Goal: Task Accomplishment & Management: Use online tool/utility

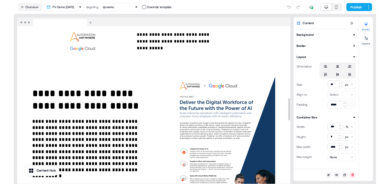
scroll to position [554, 0]
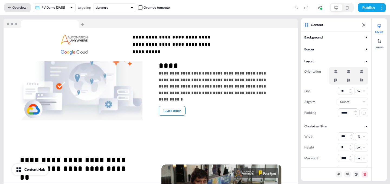
click at [16, 7] on button "Overview" at bounding box center [17, 7] width 26 height 9
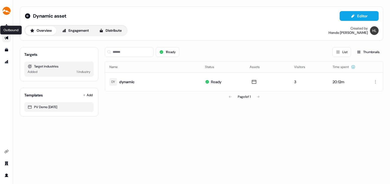
click at [7, 36] on icon "Go to outbound experience" at bounding box center [6, 38] width 4 height 4
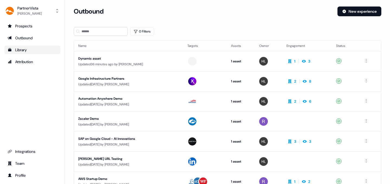
click at [17, 49] on div "Library" at bounding box center [33, 49] width 50 height 5
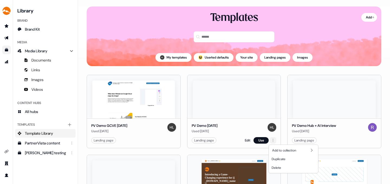
click at [272, 140] on html "For the best experience switch devices to a bigger screen. Go to [DOMAIN_NAME] …" at bounding box center [195, 92] width 390 height 184
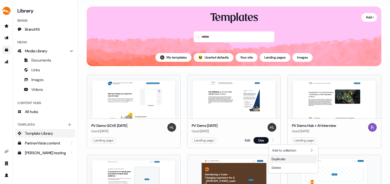
click at [281, 157] on span "Duplicate" at bounding box center [279, 159] width 14 height 4
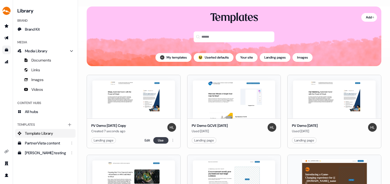
click at [161, 140] on button "Use" at bounding box center [160, 140] width 15 height 7
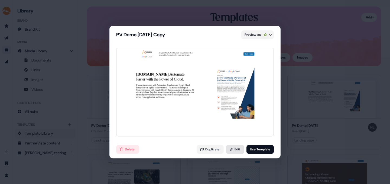
click at [234, 149] on button "Edit" at bounding box center [235, 149] width 18 height 9
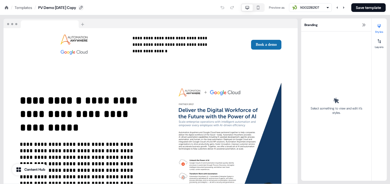
click at [83, 7] on icon at bounding box center [81, 8] width 4 height 4
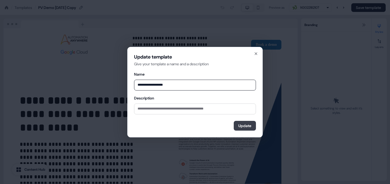
type input "**********"
click at [239, 124] on button "Update" at bounding box center [245, 126] width 22 height 10
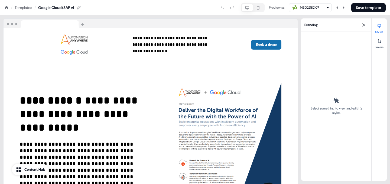
click at [314, 6] on div "143022182107" at bounding box center [309, 7] width 19 height 5
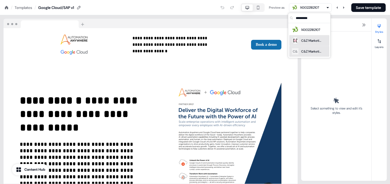
click at [311, 39] on div "C&Z Marketing" at bounding box center [312, 40] width 22 height 5
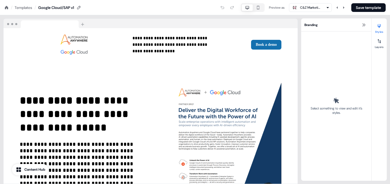
click at [24, 6] on div "Templates" at bounding box center [24, 7] width 18 height 5
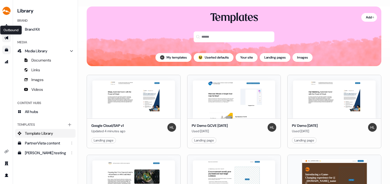
click at [6, 37] on icon "Go to outbound experience" at bounding box center [6, 38] width 4 height 4
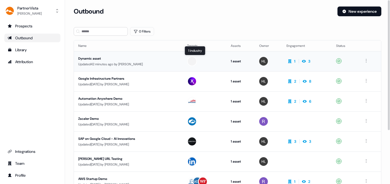
click at [189, 62] on div at bounding box center [192, 61] width 10 height 10
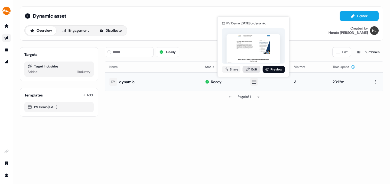
click at [252, 67] on link "Edit" at bounding box center [252, 69] width 18 height 7
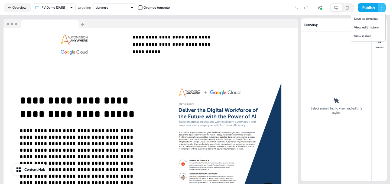
click at [384, 7] on html "**********" at bounding box center [195, 92] width 390 height 184
click at [372, 17] on span "Save as template" at bounding box center [366, 19] width 25 height 4
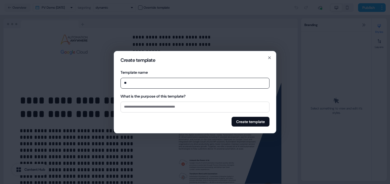
type input "*"
click at [125, 83] on input "*********" at bounding box center [195, 83] width 149 height 11
type input "**********"
click at [243, 121] on button "Create template" at bounding box center [251, 122] width 38 height 10
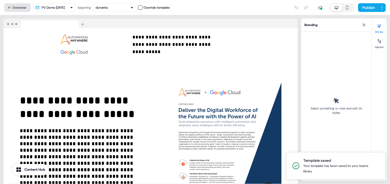
click at [17, 6] on button "Overview" at bounding box center [17, 7] width 26 height 9
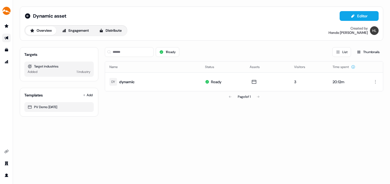
click at [5, 37] on icon "Go to outbound experience" at bounding box center [6, 38] width 4 height 4
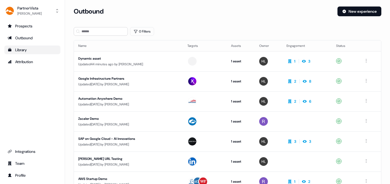
click at [22, 48] on div "Library" at bounding box center [33, 49] width 50 height 5
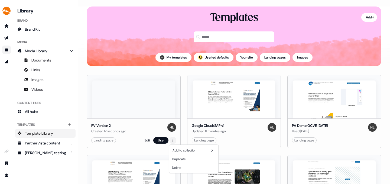
click at [172, 140] on html "For the best experience switch devices to a bigger screen. Go to [DOMAIN_NAME] …" at bounding box center [195, 92] width 390 height 184
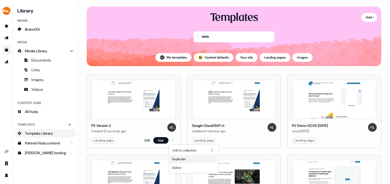
click at [186, 158] on span "Duplicate" at bounding box center [179, 159] width 14 height 4
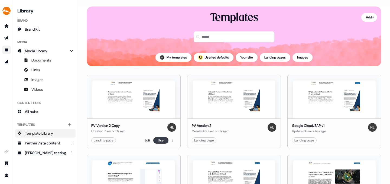
click at [158, 139] on button "Use" at bounding box center [160, 140] width 15 height 7
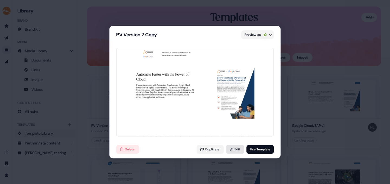
click at [233, 149] on button "Edit" at bounding box center [235, 149] width 18 height 9
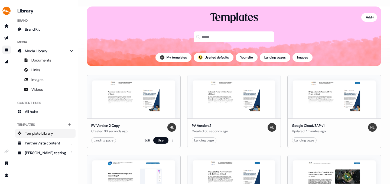
click at [145, 140] on link "Edit" at bounding box center [147, 140] width 5 height 5
click at [147, 140] on link "Edit" at bounding box center [147, 140] width 5 height 5
